Goal: Find contact information: Find contact information

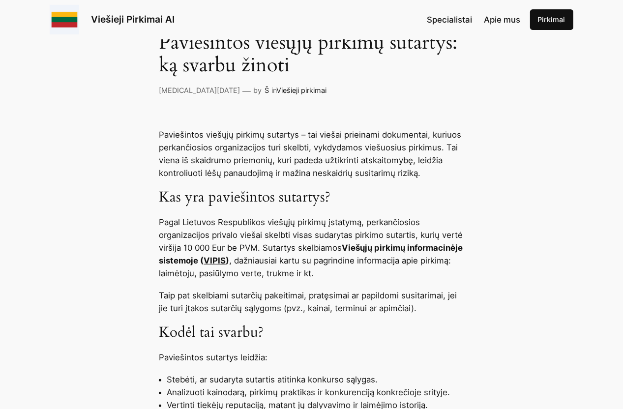
scroll to position [344, 0]
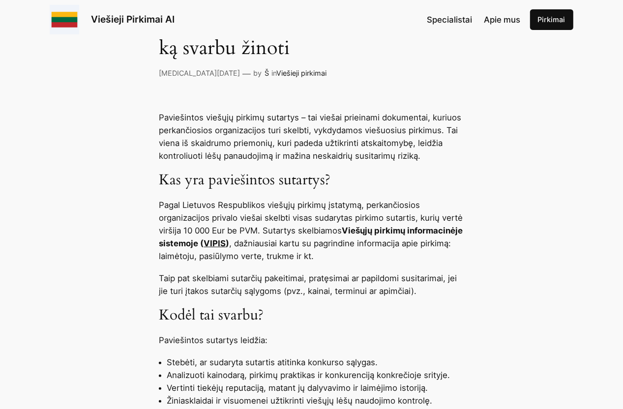
click at [226, 238] on link "VIPIS" at bounding box center [215, 243] width 22 height 10
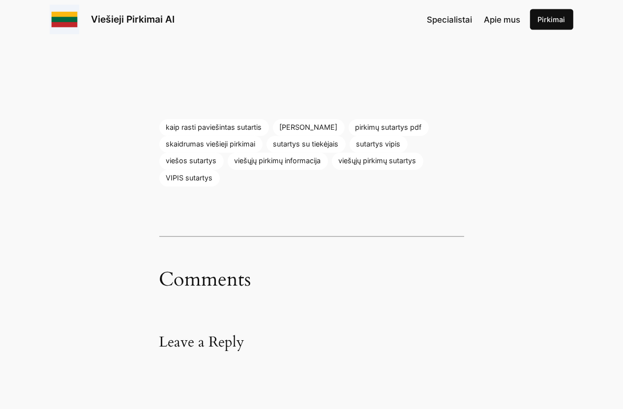
scroll to position [1426, 0]
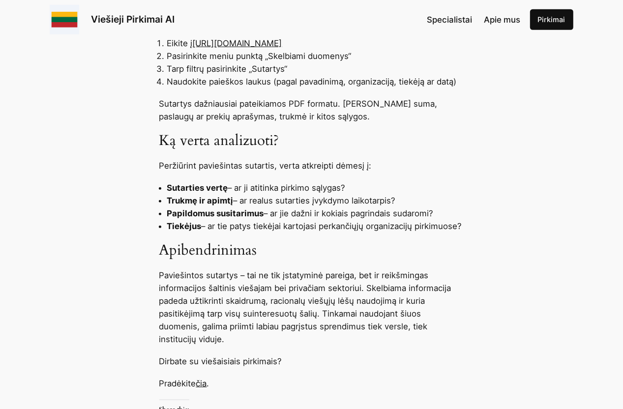
scroll to position [934, 0]
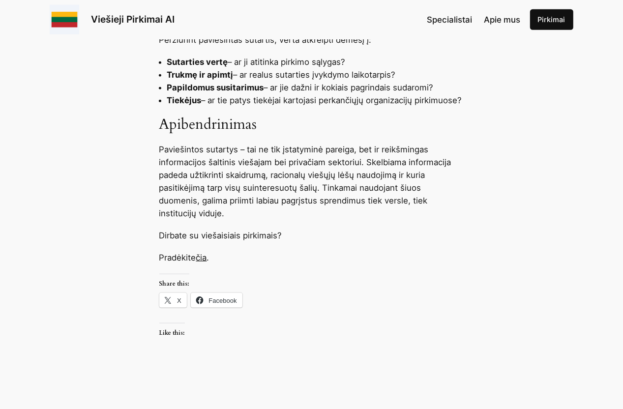
click at [201, 259] on link "čia" at bounding box center [201, 258] width 11 height 10
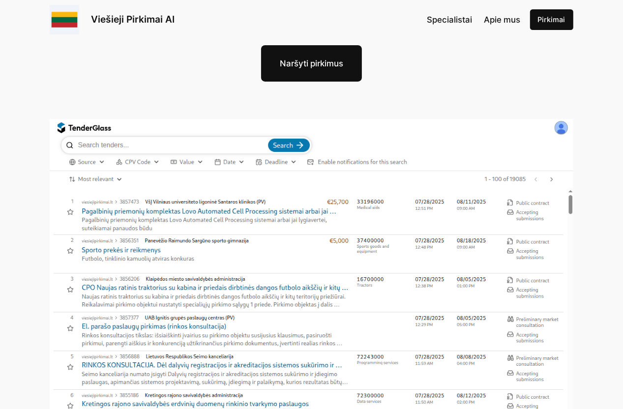
scroll to position [147, 0]
